Goal: Task Accomplishment & Management: Manage account settings

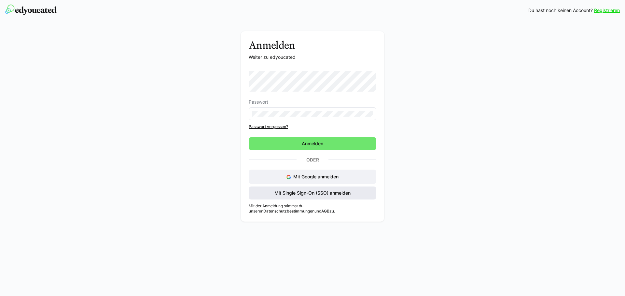
click at [312, 192] on span "Mit Single Sign-On (SSO) anmelden" at bounding box center [312, 193] width 78 height 7
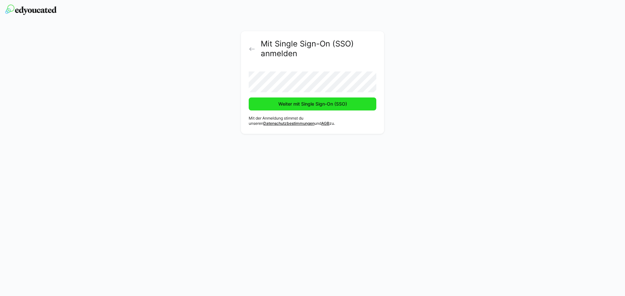
click at [318, 101] on span "Weiter mit Single Sign-On (SSO)" at bounding box center [312, 104] width 71 height 7
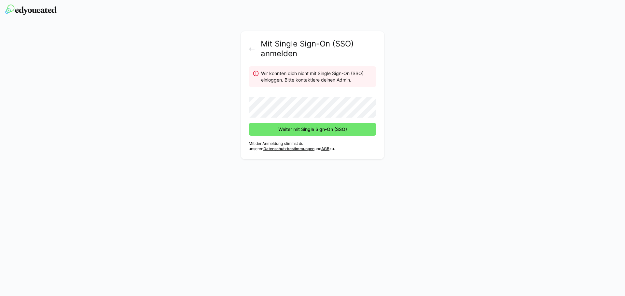
click at [28, 7] on img at bounding box center [30, 10] width 51 height 10
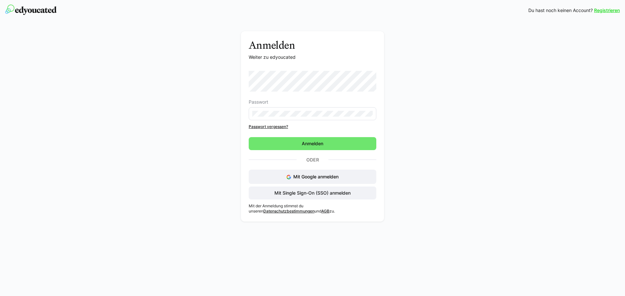
click at [588, 58] on div "Anmelden Weiter zu edyoucated Passwort Passwort vergessen? Anmelden Oder Mit Go…" at bounding box center [312, 123] width 625 height 204
click at [351, 110] on eds-input at bounding box center [313, 113] width 128 height 13
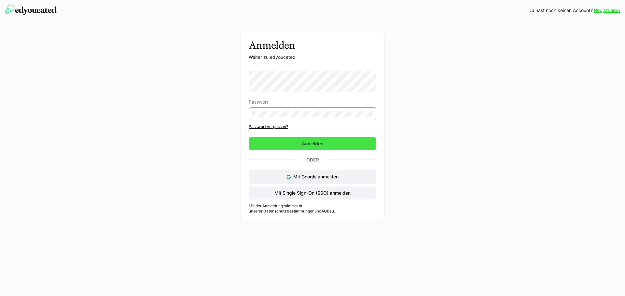
click at [324, 143] on span "Anmelden" at bounding box center [312, 144] width 23 height 7
